Goal: Information Seeking & Learning: Learn about a topic

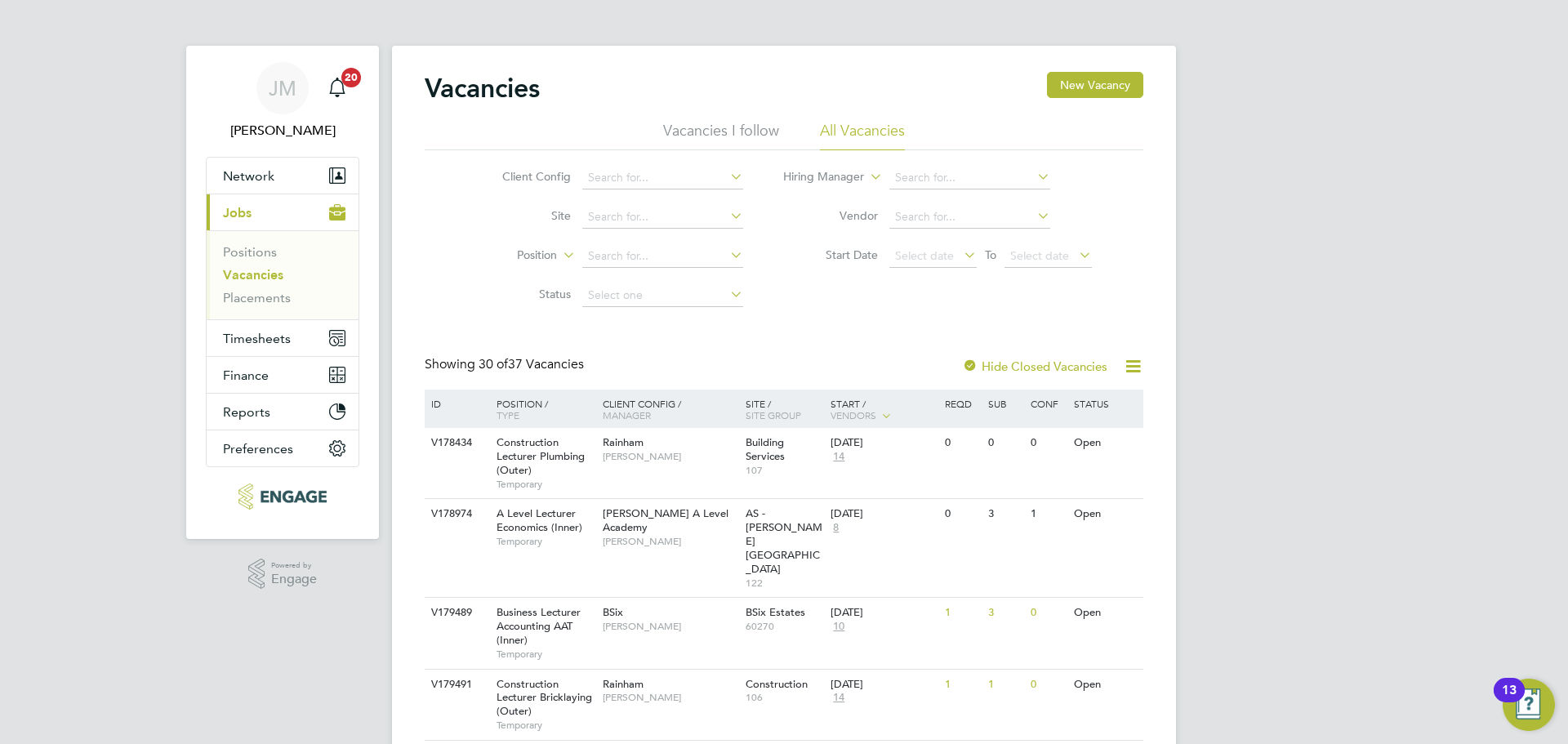
click at [258, 305] on li "Placements" at bounding box center [284, 298] width 122 height 16
click at [259, 301] on link "Placements" at bounding box center [257, 297] width 68 height 16
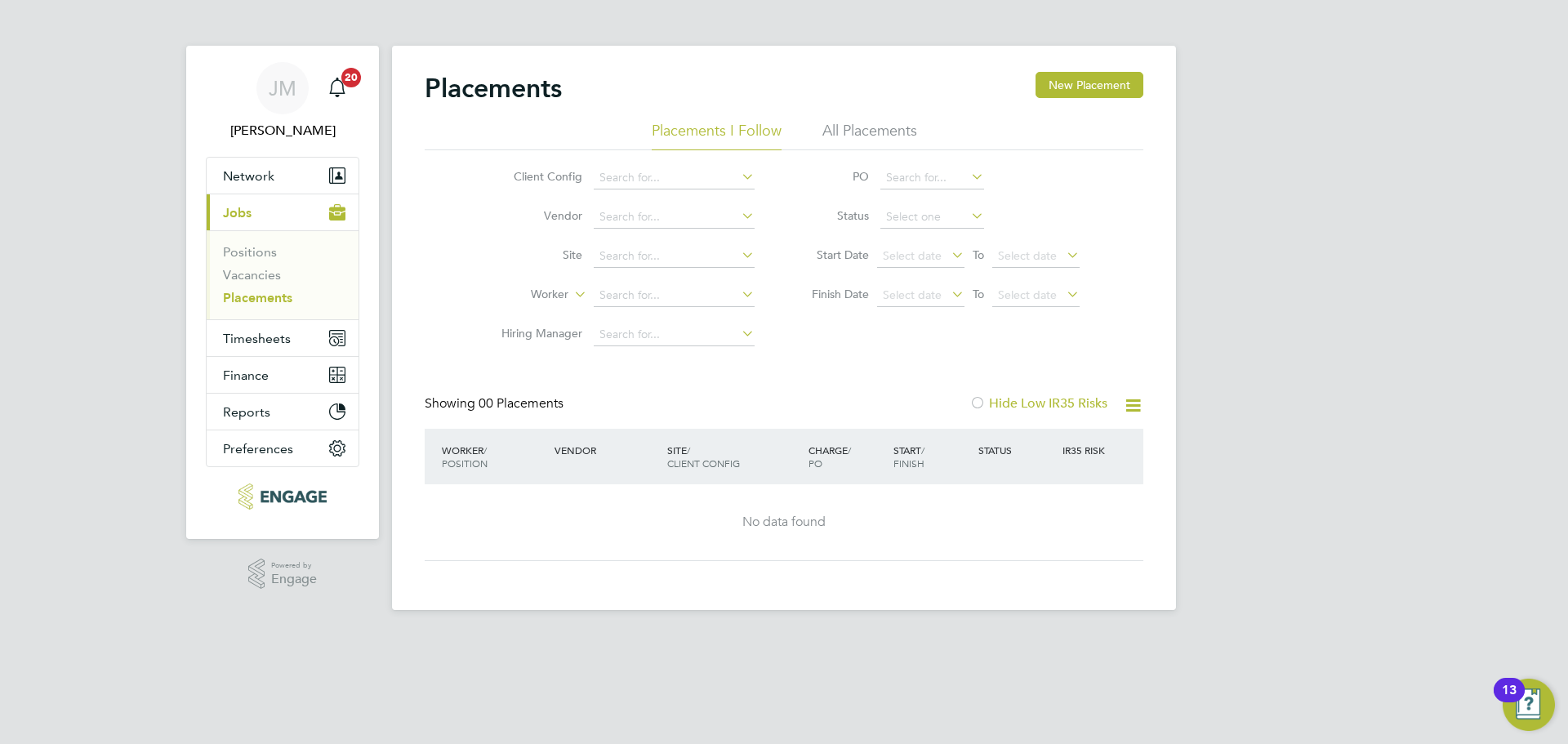
click at [883, 129] on li "All Placements" at bounding box center [869, 135] width 94 height 30
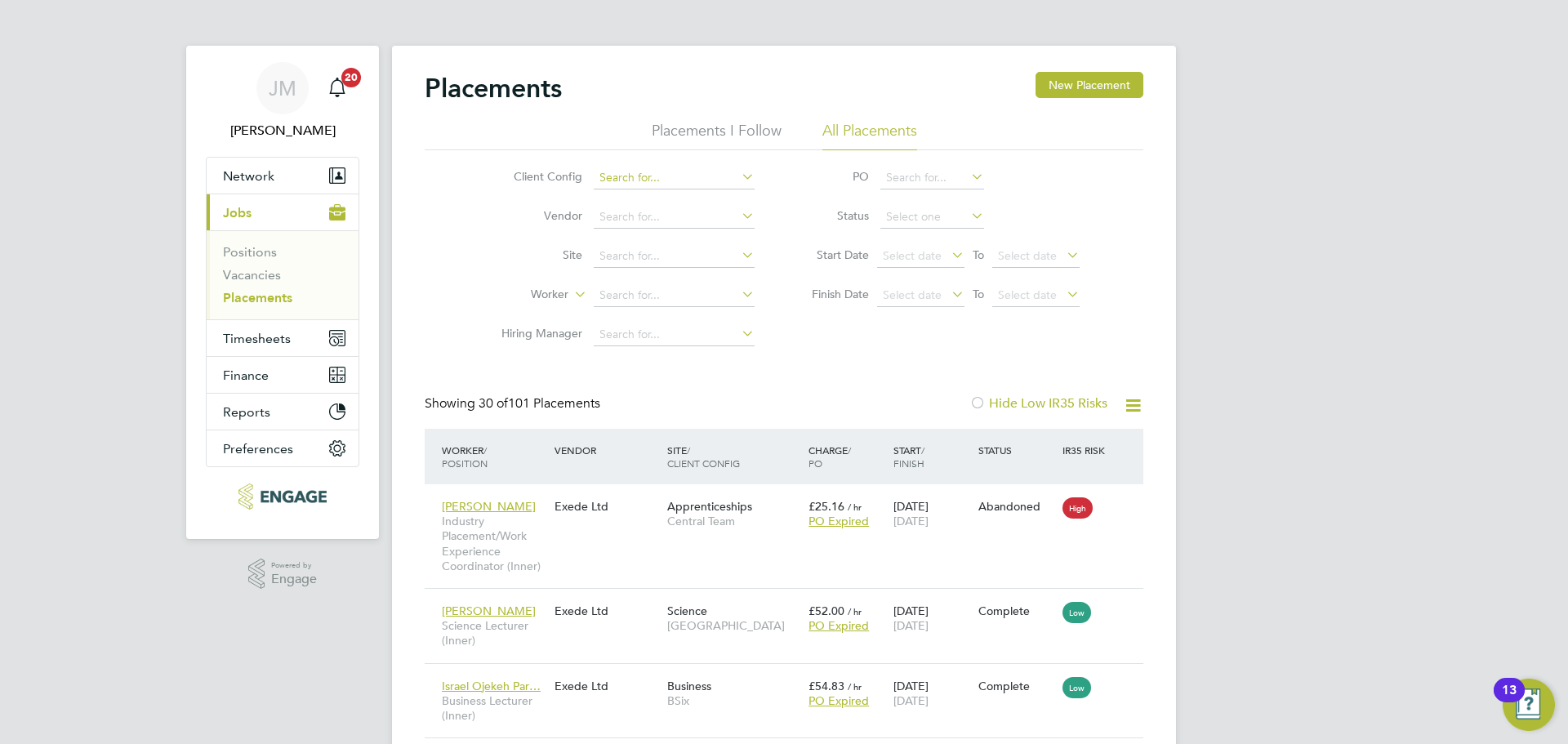
click at [653, 182] on input at bounding box center [674, 178] width 161 height 23
click at [684, 304] on input at bounding box center [674, 296] width 161 height 23
click at [686, 299] on input at bounding box center [674, 296] width 161 height 23
click at [692, 318] on li "Simone Dubarry-Boyea" at bounding box center [694, 317] width 202 height 22
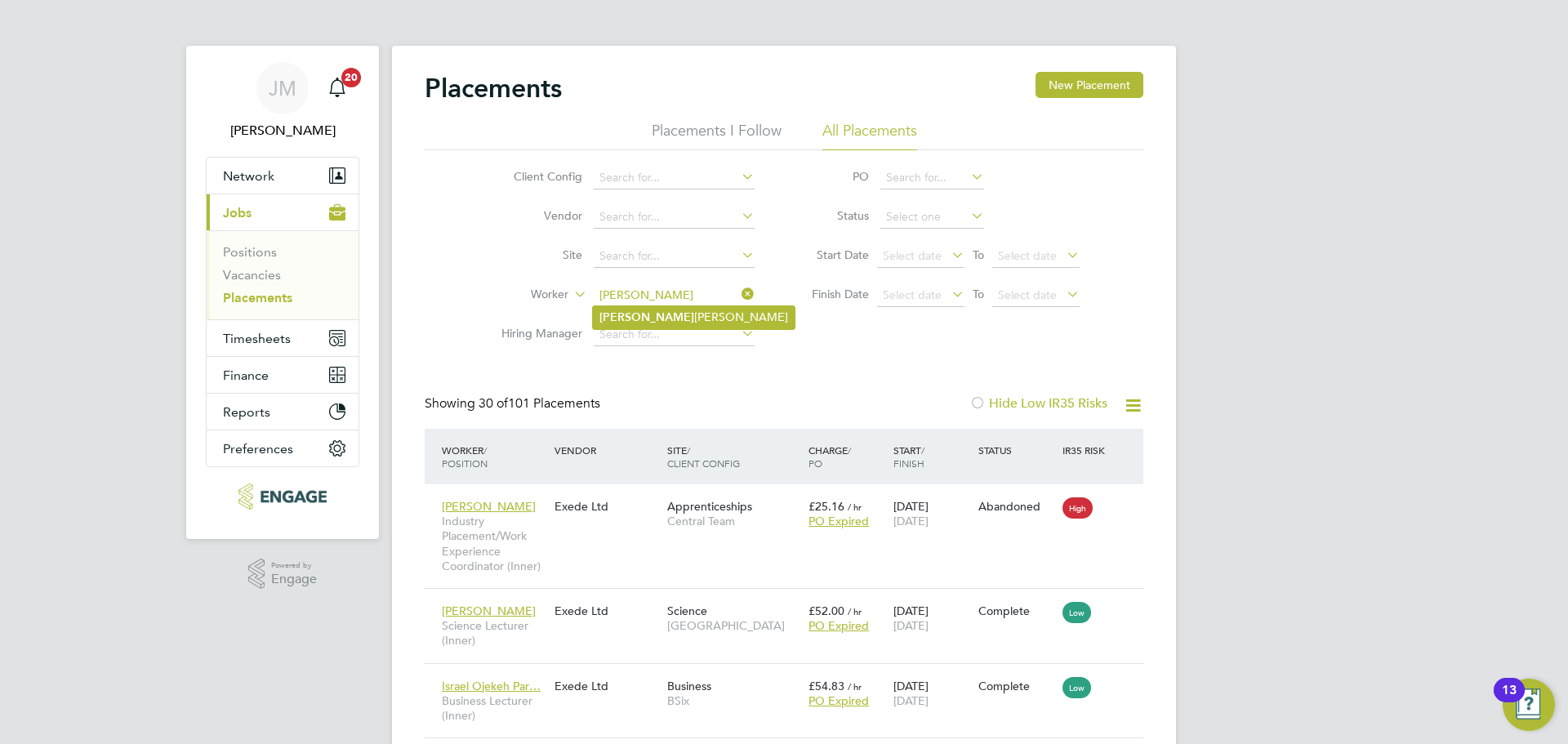
type input "[PERSON_NAME]"
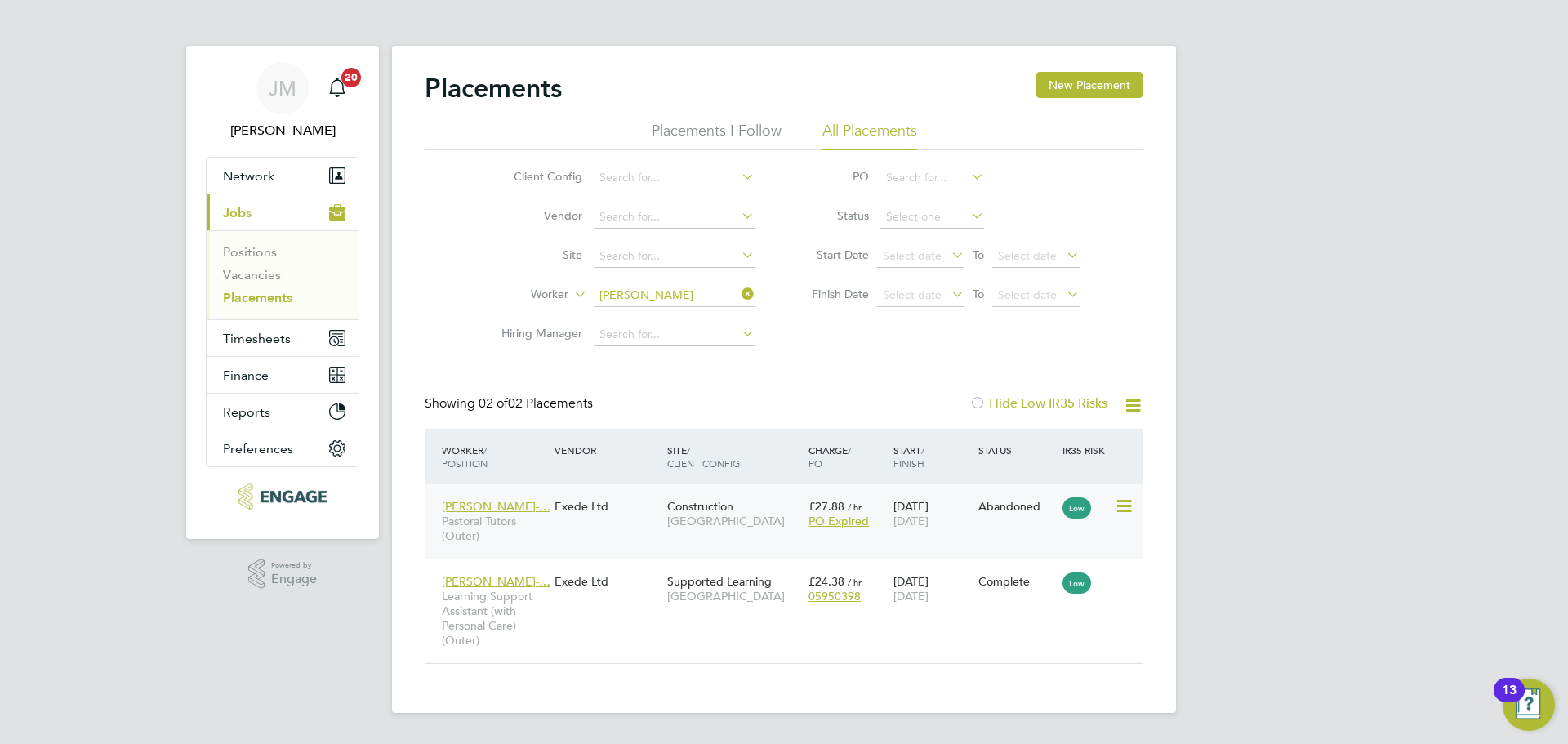
click at [993, 530] on div "Simone Dubarry-… Pastoral Tutors (Outer) Exede Ltd Construction Epping Forest C…" at bounding box center [783, 521] width 718 height 75
click at [617, 524] on div "Simone Dubarry-… Pastoral Tutors (Outer) Exede Ltd Construction Epping Forest C…" at bounding box center [783, 521] width 718 height 75
click at [1130, 503] on icon at bounding box center [1123, 507] width 16 height 20
click at [589, 544] on div "Simone Dubarry-… Pastoral Tutors (Outer) Exede Ltd Construction Epping Forest C…" at bounding box center [783, 521] width 718 height 75
click at [539, 537] on span "Pastoral Tutors (Outer)" at bounding box center [493, 529] width 104 height 30
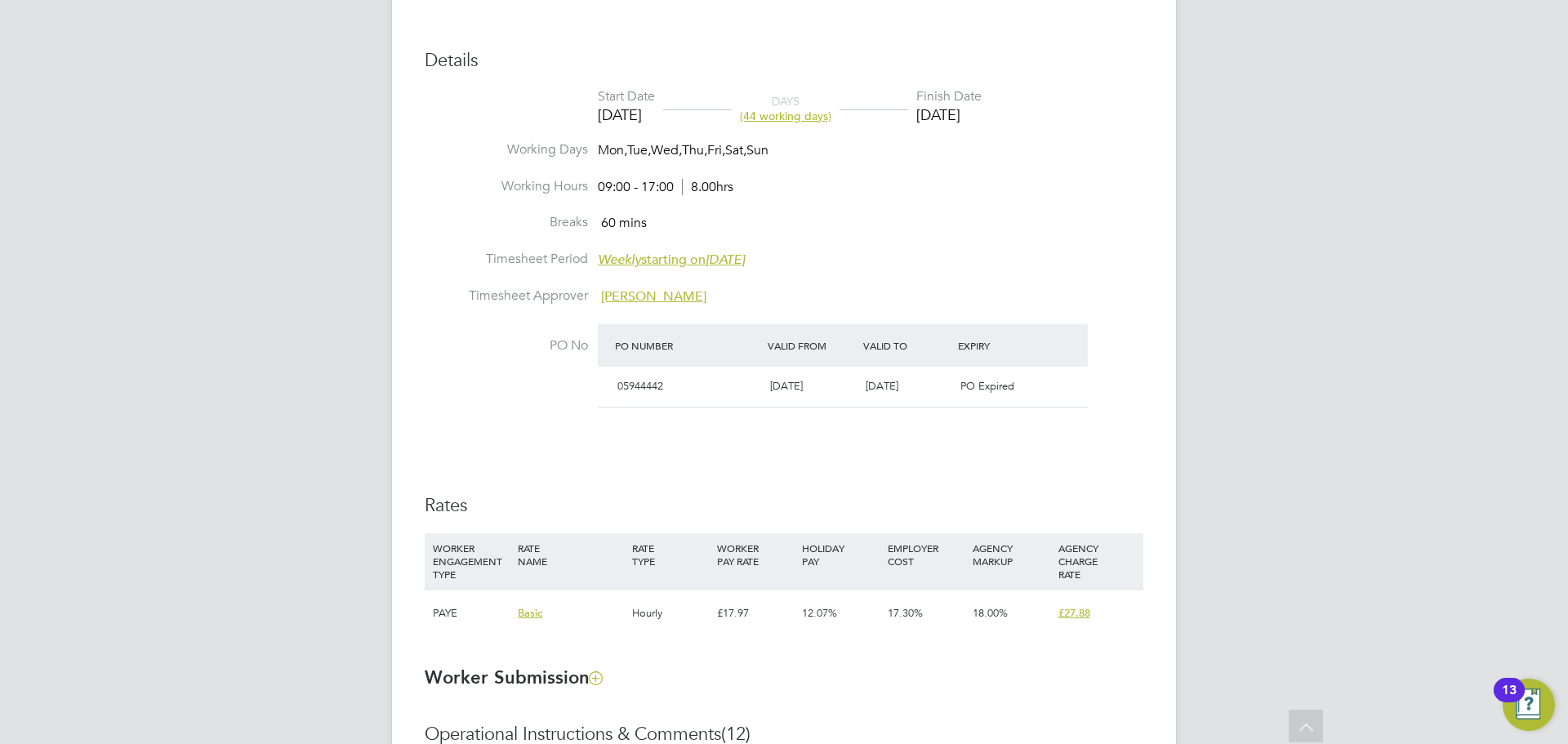
scroll to position [654, 0]
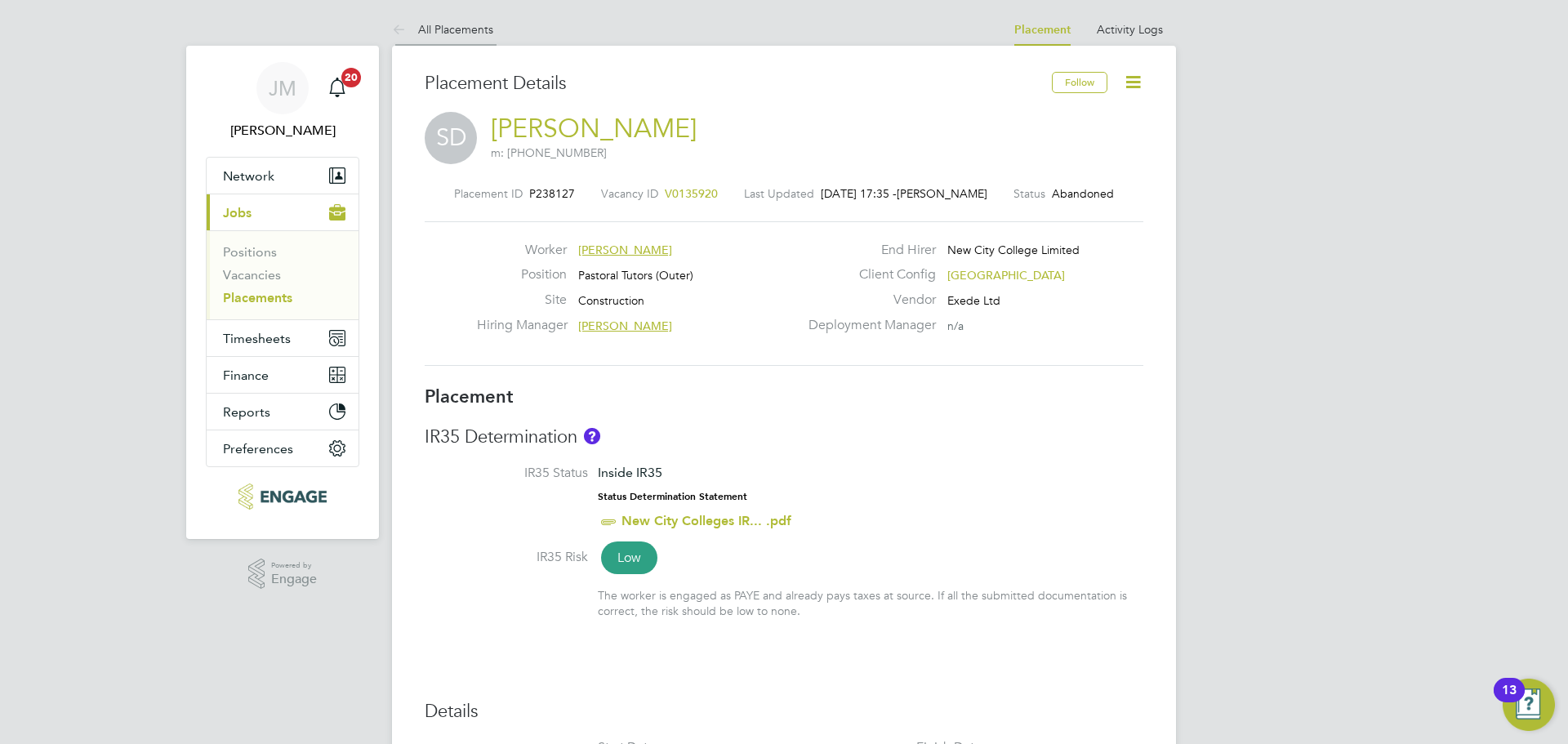
click at [421, 26] on link "All Placements" at bounding box center [442, 30] width 101 height 15
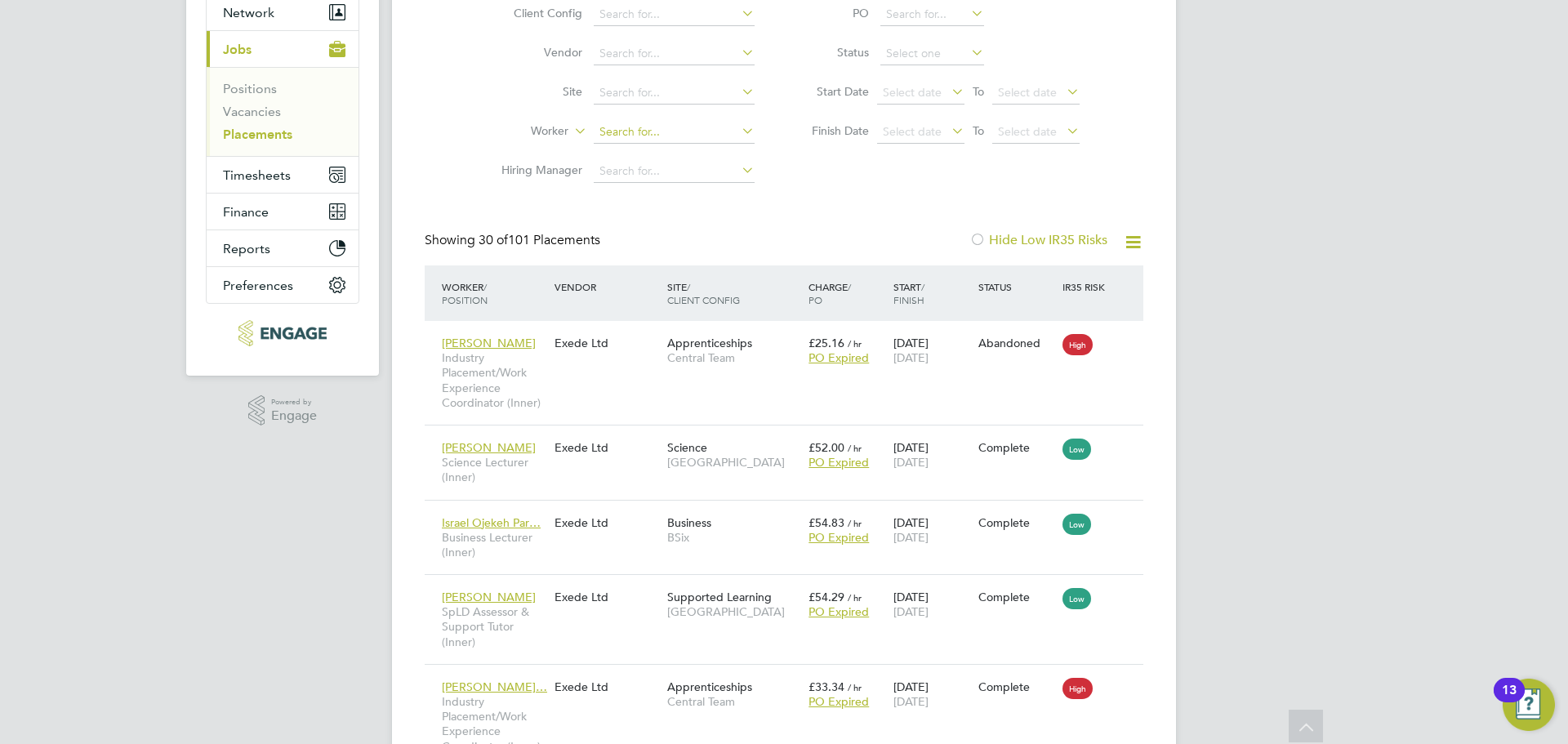
click at [625, 128] on input at bounding box center [674, 132] width 161 height 23
click at [658, 157] on li "Simone Dubarry-Boyea" at bounding box center [694, 154] width 202 height 22
type input "[PERSON_NAME]"
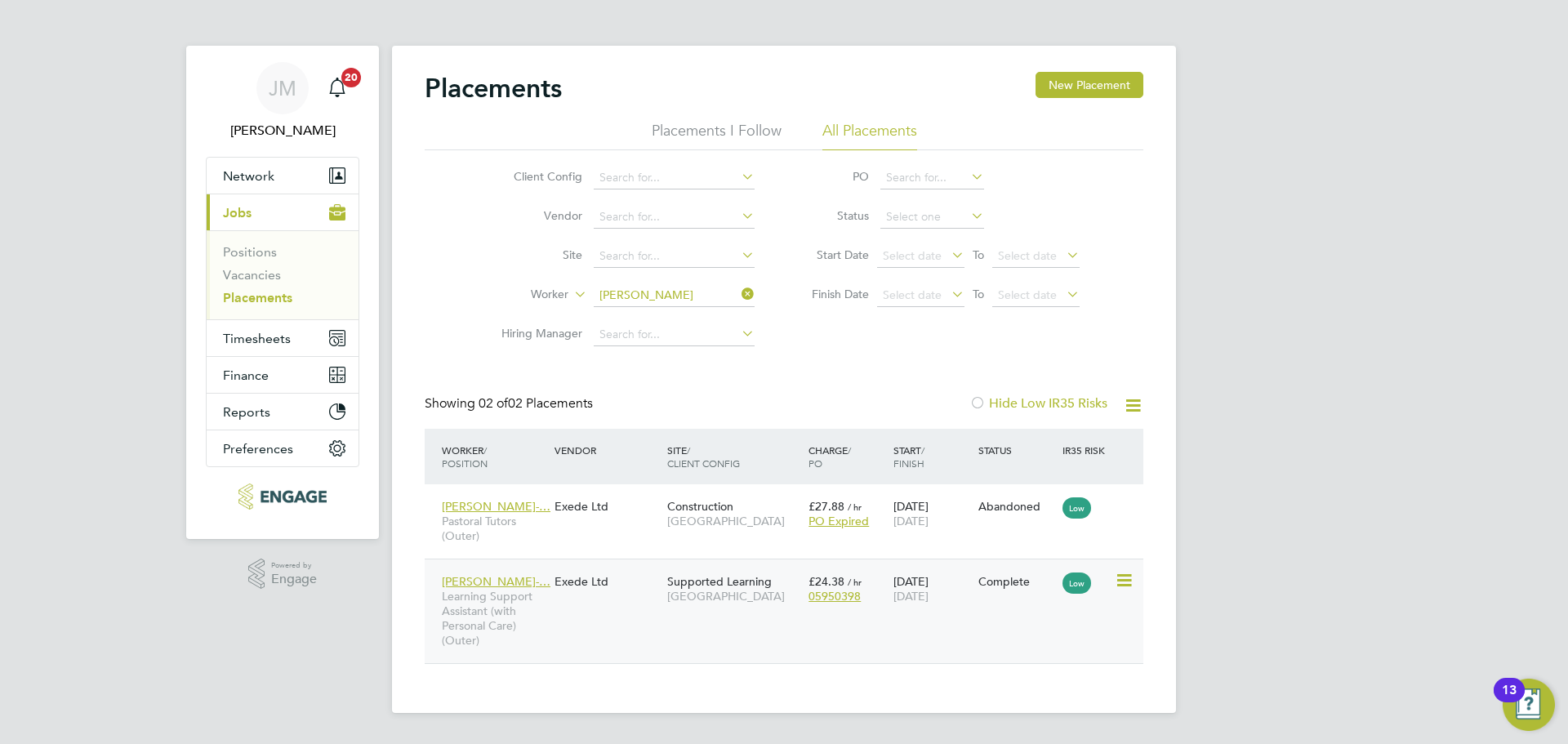
click at [594, 628] on div "Simone Dubarry-… Learning Support Assistant (with Personal Care) (Outer) Exede …" at bounding box center [783, 610] width 718 height 104
click at [630, 601] on div "Simone Dubarry-… Learning Support Assistant (with Personal Care) (Outer) Exede …" at bounding box center [783, 610] width 718 height 104
click at [635, 581] on div "Exede Ltd" at bounding box center [607, 581] width 112 height 31
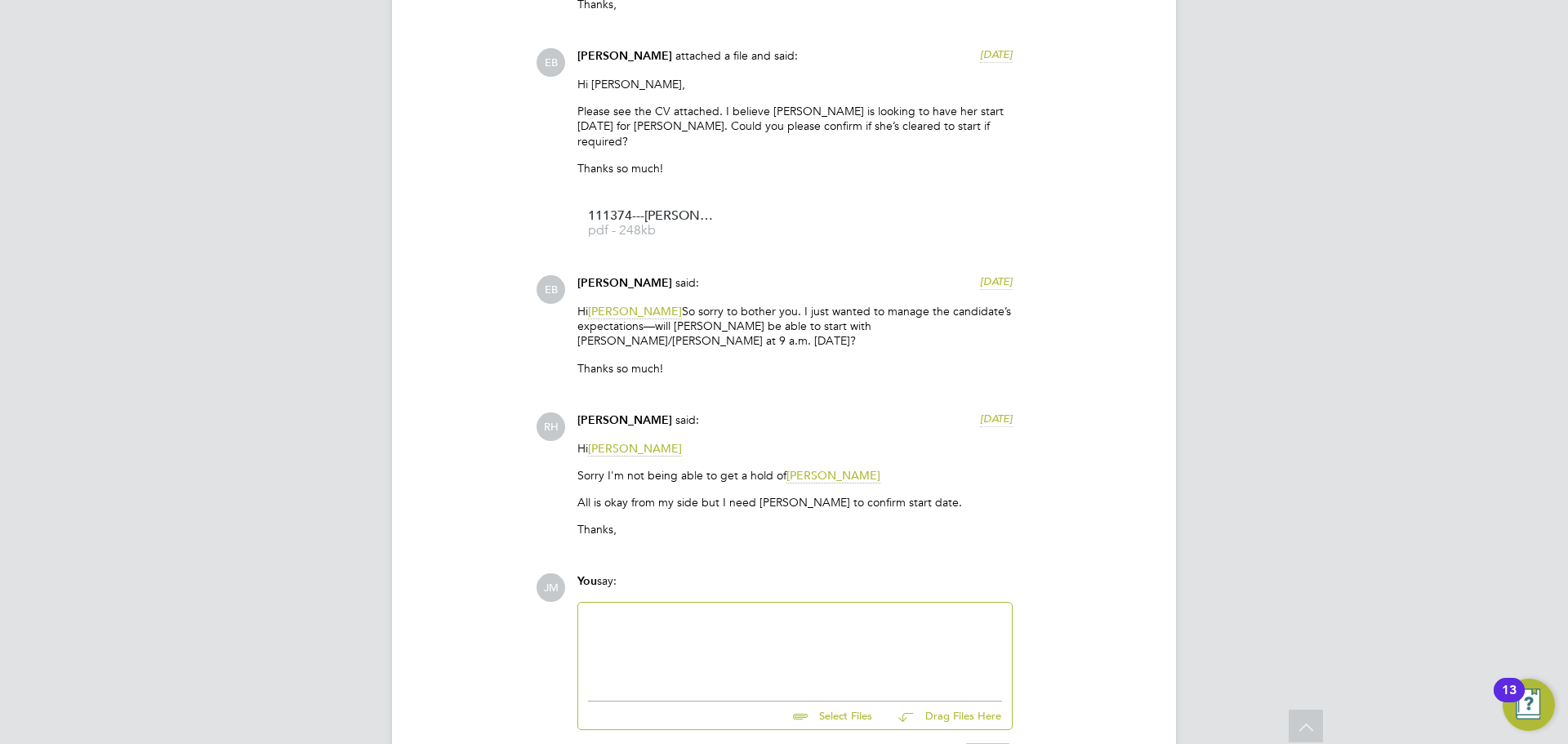
scroll to position [2366, 0]
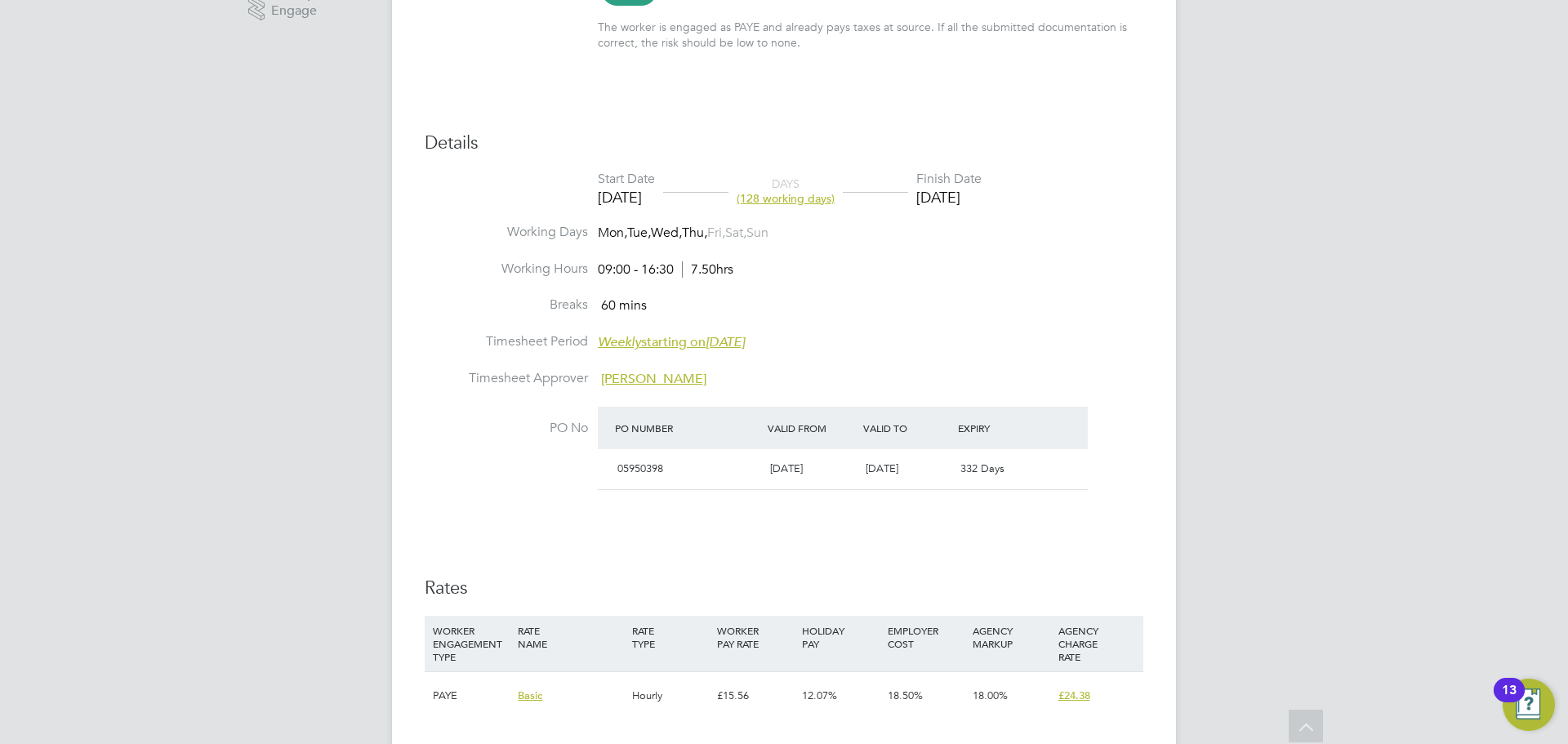
drag, startPoint x: 1023, startPoint y: 194, endPoint x: 942, endPoint y: 194, distance: 81.0
click at [940, 192] on div "[DATE]" at bounding box center [949, 197] width 66 height 19
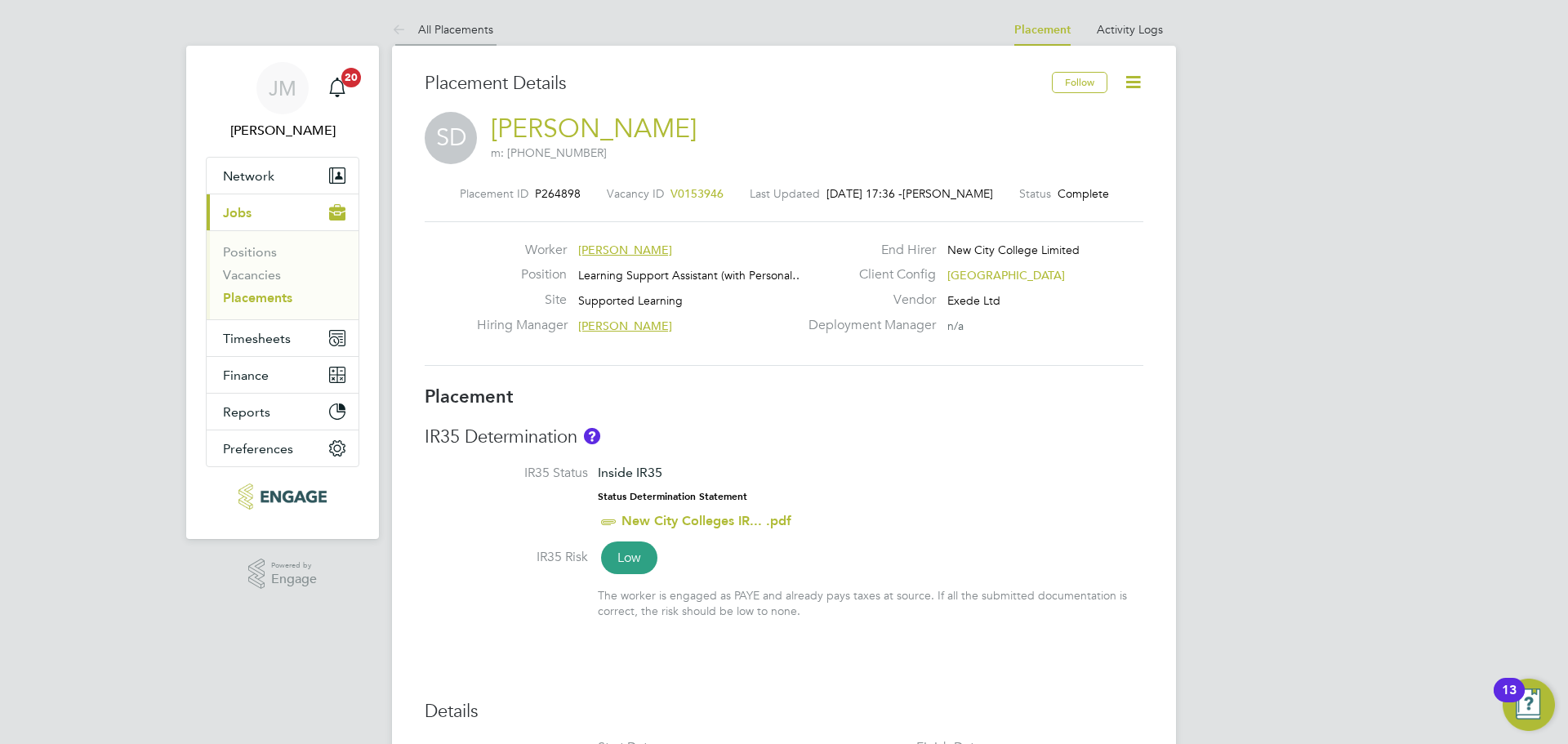
click at [410, 22] on icon at bounding box center [402, 30] width 21 height 21
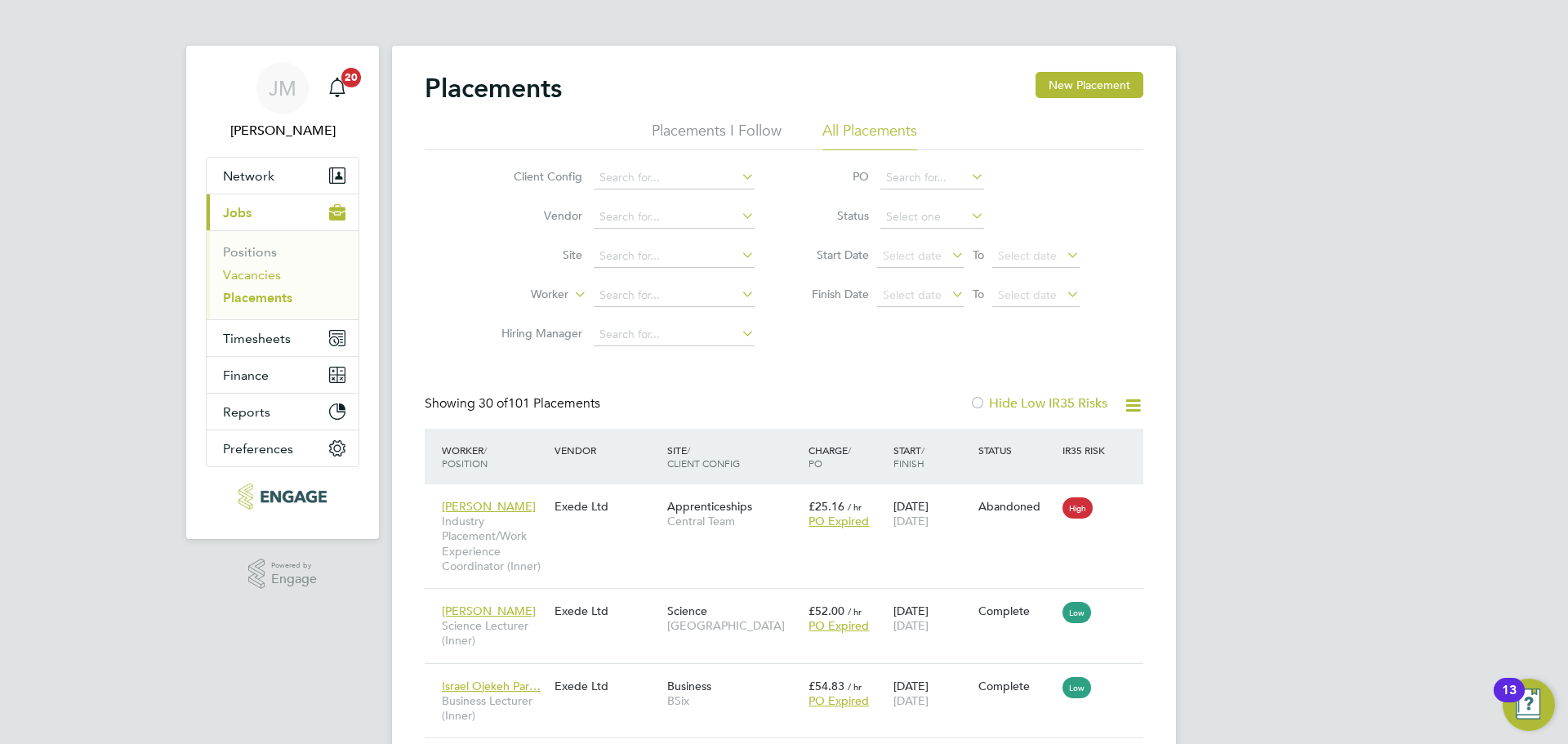
click at [264, 273] on link "Vacancies" at bounding box center [252, 274] width 58 height 16
